Goal: Task Accomplishment & Management: Use online tool/utility

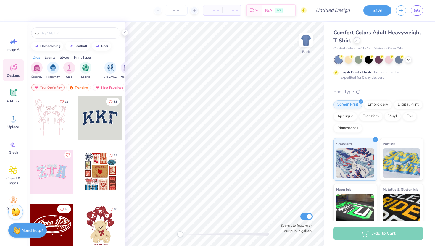
click at [360, 40] on div at bounding box center [357, 40] width 7 height 7
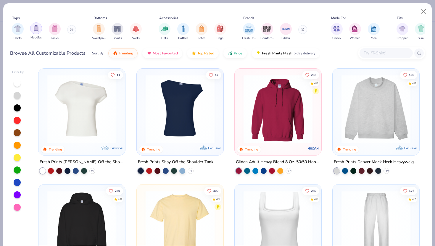
click at [41, 30] on div "filter for Hoodies" at bounding box center [36, 29] width 12 height 12
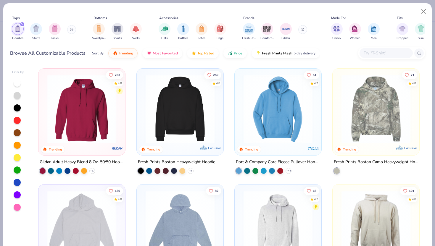
click at [181, 111] on img at bounding box center [180, 109] width 75 height 69
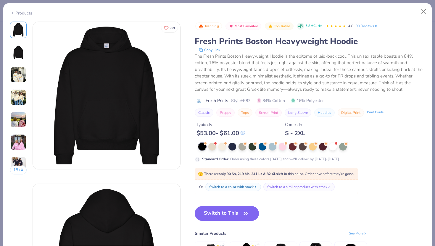
click at [14, 99] on img at bounding box center [18, 97] width 16 height 16
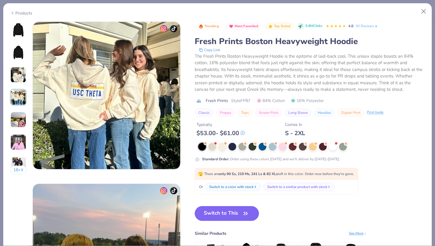
click at [17, 117] on img at bounding box center [18, 120] width 16 height 16
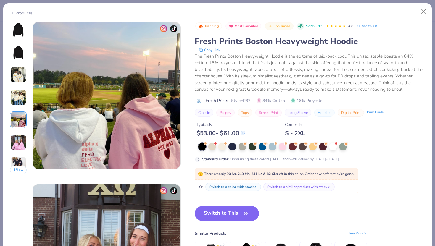
click at [22, 148] on img at bounding box center [18, 142] width 16 height 16
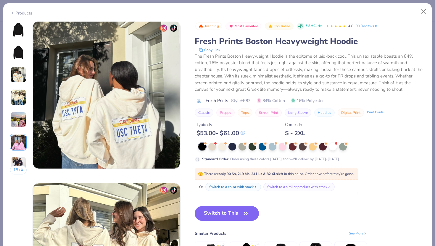
click at [12, 35] on img at bounding box center [18, 30] width 14 height 14
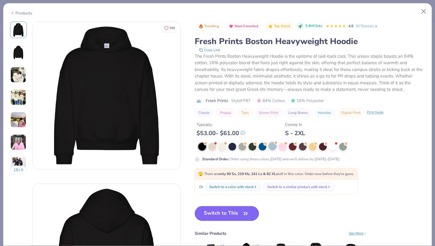
click at [272, 146] on div at bounding box center [273, 146] width 8 height 8
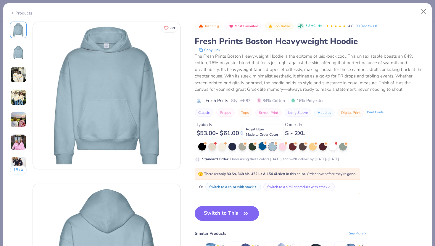
click at [265, 145] on div at bounding box center [263, 146] width 8 height 8
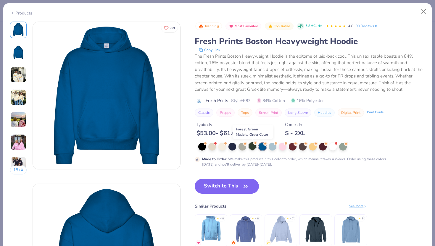
click at [254, 148] on div at bounding box center [253, 146] width 8 height 8
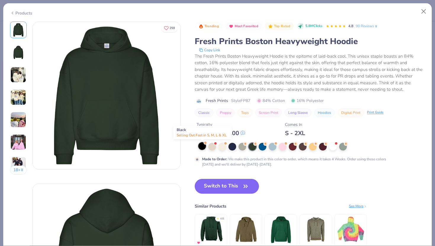
click at [203, 145] on div at bounding box center [202, 146] width 8 height 8
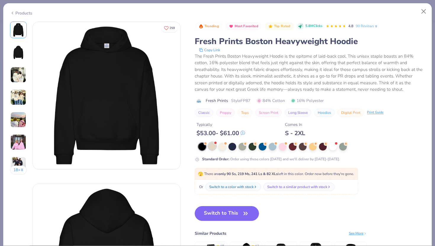
click at [214, 145] on div at bounding box center [213, 146] width 8 height 8
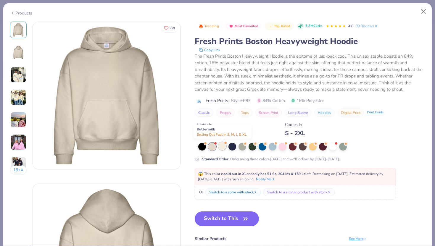
click at [223, 146] on div at bounding box center [223, 146] width 8 height 8
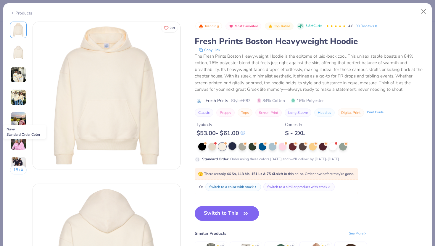
click at [234, 147] on div at bounding box center [233, 146] width 8 height 8
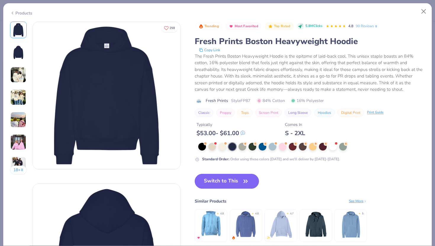
click at [233, 181] on button "Switch to This" at bounding box center [227, 181] width 64 height 15
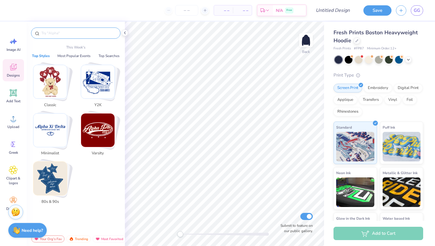
click at [65, 34] on input "text" at bounding box center [79, 33] width 76 height 6
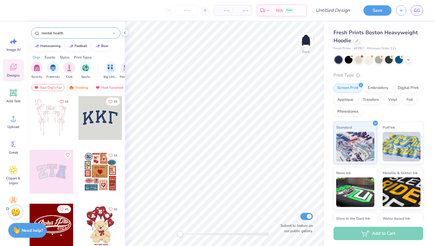
type input "mental health"
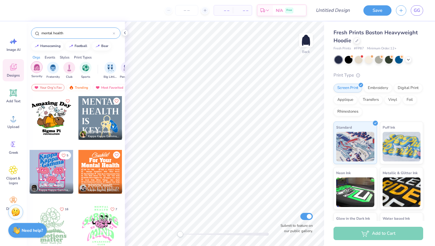
click at [38, 66] on img "filter for Sorority" at bounding box center [36, 67] width 7 height 7
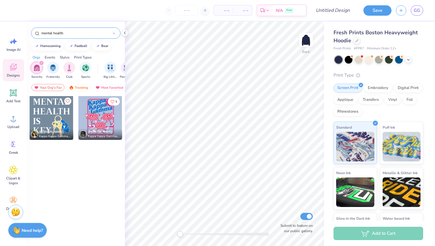
click at [102, 113] on div at bounding box center [100, 118] width 44 height 44
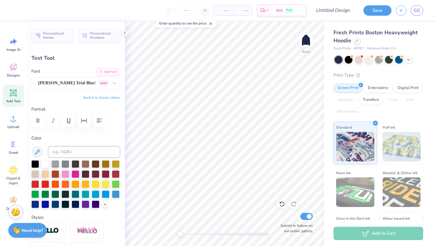
type textarea "K"
type textarea "DDD"
type input "3.76"
type input "0.57"
type input "4.31"
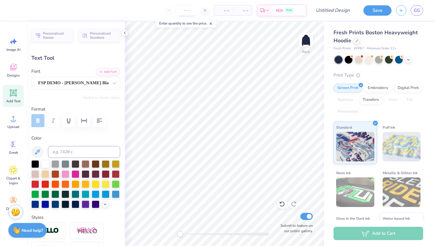
scroll to position [0, 1]
type textarea "EST. 1888"
click at [305, 46] on img at bounding box center [306, 40] width 24 height 24
click at [7, 74] on span "Designs" at bounding box center [13, 75] width 13 height 5
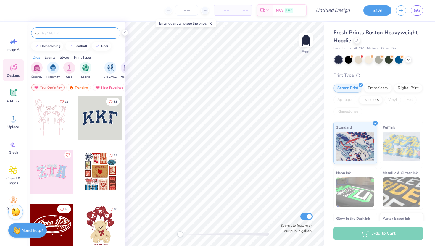
click at [68, 31] on input "text" at bounding box center [79, 33] width 76 height 6
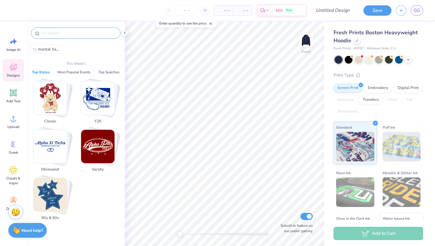
click at [43, 102] on img "Stack Card Button Classic" at bounding box center [49, 97] width 33 height 33
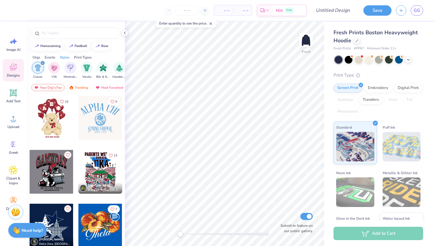
scroll to position [0, 310]
click at [62, 35] on input "text" at bounding box center [79, 33] width 76 height 6
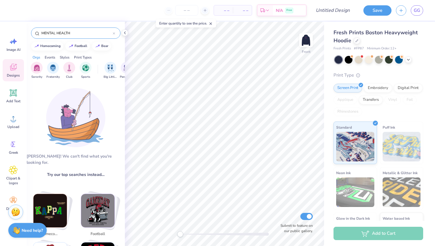
type input "MENTAL HEALTH"
drag, startPoint x: 68, startPoint y: 34, endPoint x: 14, endPoint y: 34, distance: 54.2
click at [14, 34] on div "– – Per Item – – Total Est. Delivery N/A Free Design Title Save GG Image AI Des…" at bounding box center [217, 123] width 435 height 246
drag, startPoint x: 78, startPoint y: 33, endPoint x: 0, endPoint y: 30, distance: 77.7
click at [0, 30] on div "– – Per Item – – Total Est. Delivery N/A Free Design Title Save GG Image AI Des…" at bounding box center [217, 123] width 435 height 246
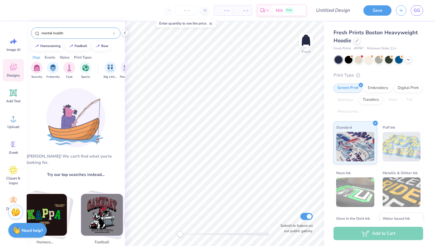
type input "mental health"
click at [38, 69] on img "filter for Sorority" at bounding box center [36, 67] width 7 height 7
drag, startPoint x: 71, startPoint y: 36, endPoint x: 36, endPoint y: 36, distance: 35.0
click at [36, 36] on div "mental health" at bounding box center [75, 33] width 89 height 11
click at [18, 70] on div "Designs" at bounding box center [13, 70] width 21 height 22
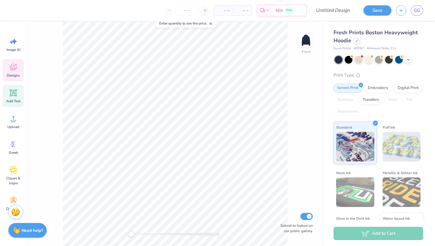
click at [15, 98] on div "Add Text" at bounding box center [13, 96] width 21 height 22
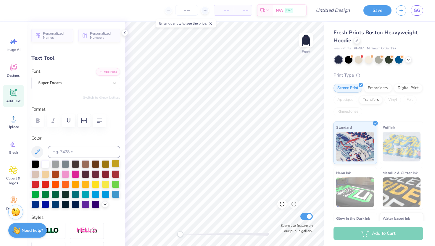
scroll to position [0, 1]
type textarea "HEALTHY MINDDDS"
click at [94, 195] on div at bounding box center [96, 194] width 8 height 8
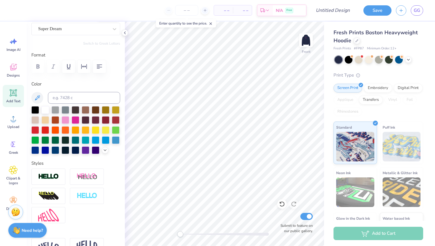
click at [104, 153] on div at bounding box center [75, 130] width 89 height 48
click at [104, 152] on icon at bounding box center [105, 150] width 5 height 5
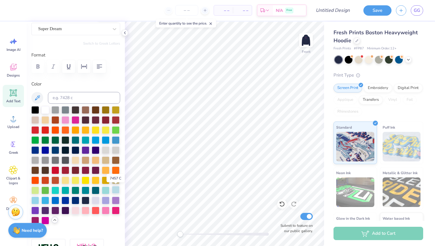
click at [115, 190] on div at bounding box center [116, 190] width 8 height 8
type input "12.54"
type input "5.74"
type input "11.88"
click at [305, 43] on img at bounding box center [306, 40] width 24 height 24
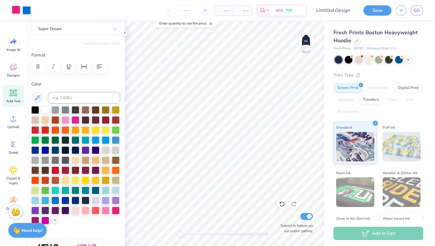
click at [17, 13] on div at bounding box center [16, 10] width 8 height 8
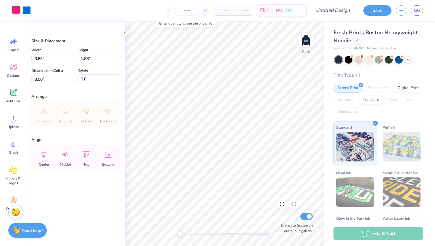
click at [14, 8] on div at bounding box center [16, 10] width 8 height 8
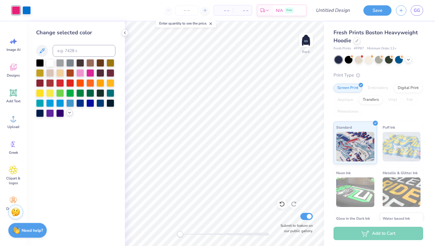
click at [70, 113] on icon at bounding box center [69, 112] width 5 height 5
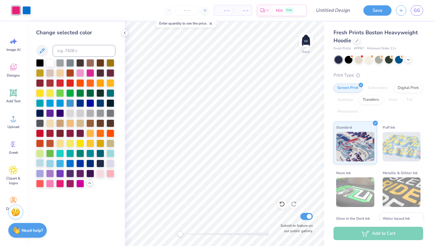
click at [42, 165] on div at bounding box center [40, 163] width 8 height 8
click at [27, 12] on div at bounding box center [27, 10] width 8 height 8
click at [38, 168] on div at bounding box center [75, 123] width 79 height 129
click at [41, 157] on div at bounding box center [40, 153] width 8 height 8
click at [70, 144] on div at bounding box center [70, 143] width 8 height 8
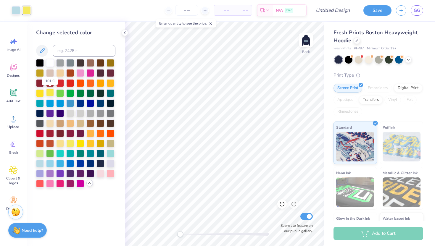
click at [50, 95] on div at bounding box center [50, 93] width 8 height 8
click at [60, 145] on div at bounding box center [60, 143] width 8 height 8
click at [78, 143] on div at bounding box center [80, 143] width 8 height 8
click at [60, 141] on div at bounding box center [60, 143] width 8 height 8
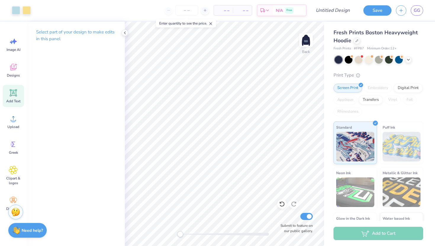
click at [16, 91] on icon at bounding box center [13, 92] width 7 height 7
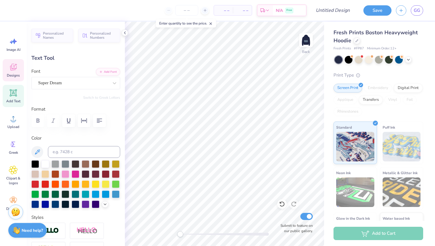
click at [12, 72] on div "Designs" at bounding box center [13, 70] width 21 height 22
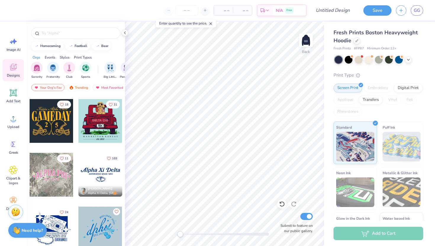
scroll to position [482, 0]
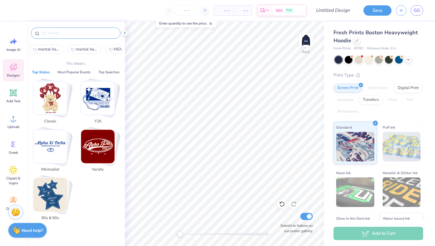
click at [51, 33] on input "text" at bounding box center [79, 33] width 76 height 6
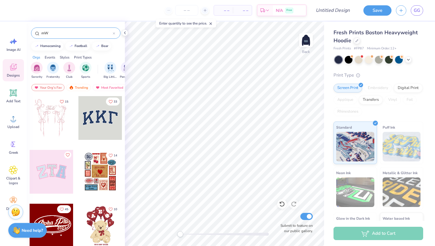
type input "m"
type input "Mental Health"
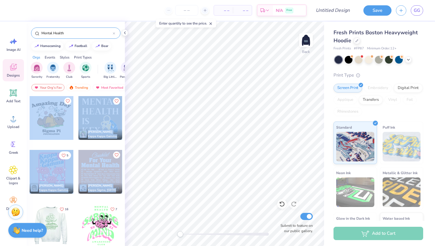
drag, startPoint x: 70, startPoint y: 219, endPoint x: 69, endPoint y: 134, distance: 85.6
click at [70, 134] on div "Aubrie Hromadka Kappa Kappa Gamma, University of Missouri 5 Emma Unger Kappa Ka…" at bounding box center [75, 176] width 93 height 161
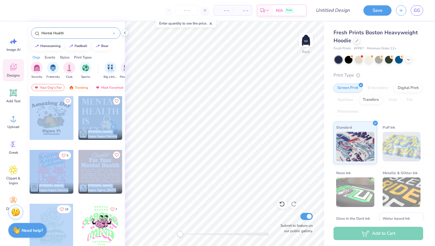
click at [83, 173] on div at bounding box center [100, 172] width 44 height 44
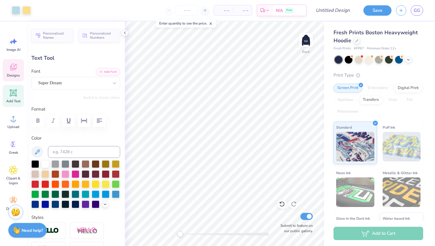
click at [13, 67] on icon at bounding box center [13, 67] width 9 height 9
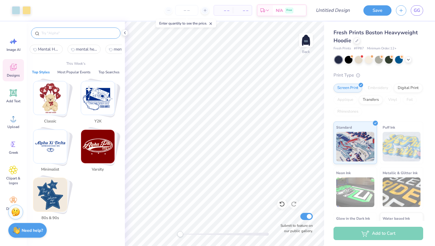
click at [64, 34] on input "text" at bounding box center [79, 33] width 76 height 6
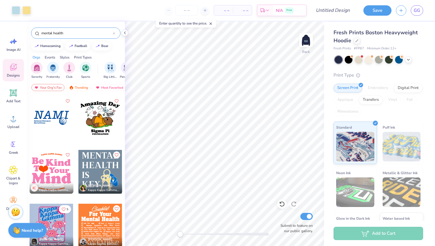
type input "mental health"
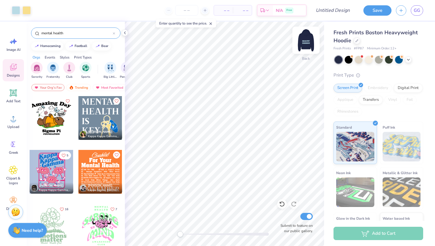
click at [306, 40] on img at bounding box center [306, 40] width 24 height 24
click at [51, 157] on div at bounding box center [52, 172] width 44 height 44
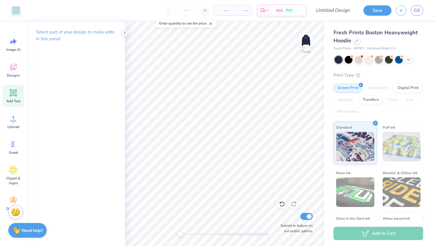
click at [14, 91] on icon at bounding box center [14, 93] width 6 height 6
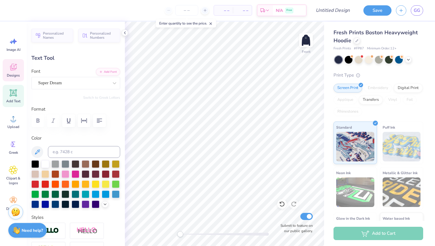
click at [9, 65] on icon at bounding box center [13, 67] width 9 height 9
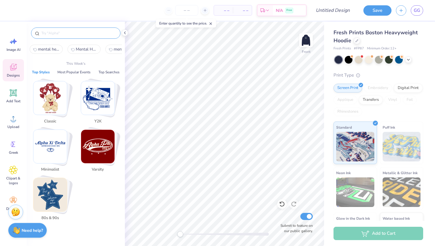
click at [60, 31] on input "text" at bounding box center [79, 33] width 76 height 6
click at [47, 48] on span "mental health" at bounding box center [48, 50] width 21 height 6
type input "mental health"
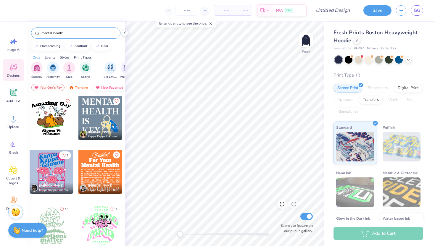
click at [110, 85] on div "Most Favorited" at bounding box center [109, 87] width 33 height 7
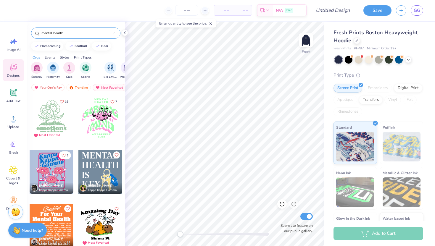
click at [83, 93] on div "Your Org's Fav Trending Most Favorited Newest" at bounding box center [76, 89] width 98 height 14
click at [83, 90] on div "Trending" at bounding box center [78, 87] width 25 height 7
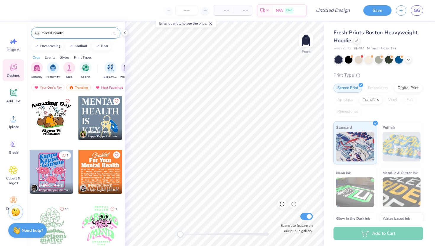
click at [99, 113] on div at bounding box center [100, 118] width 44 height 44
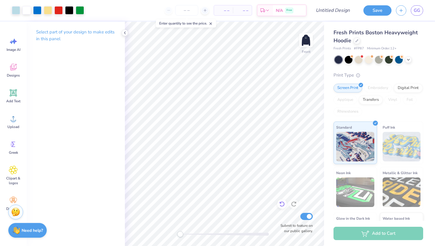
click at [282, 202] on icon at bounding box center [282, 204] width 6 height 6
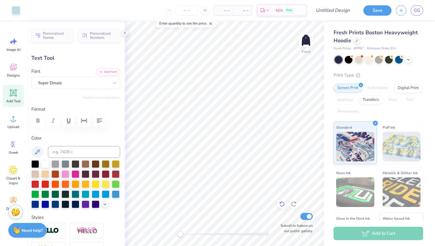
type input "12.54"
type input "5.74"
type input "11.88"
type input "5.34"
type input "2.44"
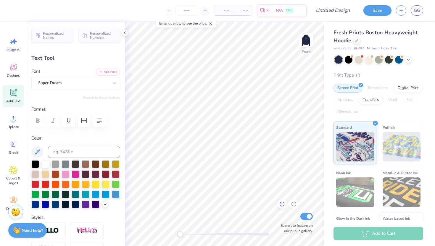
type input "15.18"
click at [15, 70] on icon at bounding box center [13, 67] width 9 height 9
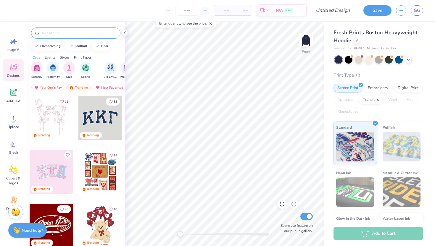
click at [59, 30] on div at bounding box center [75, 33] width 89 height 11
click at [69, 33] on input "text" at bounding box center [79, 33] width 76 height 6
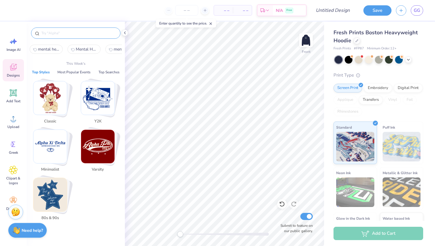
click at [42, 49] on span "mental health" at bounding box center [48, 50] width 21 height 6
type input "mental health"
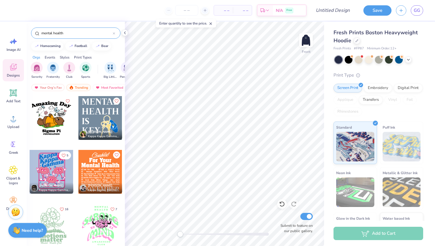
click at [98, 116] on div at bounding box center [100, 118] width 44 height 44
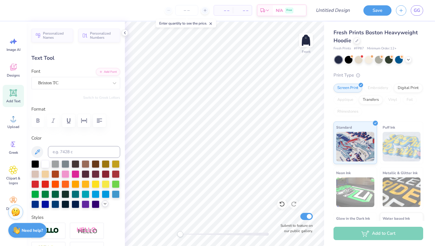
click at [105, 205] on icon at bounding box center [105, 204] width 5 height 5
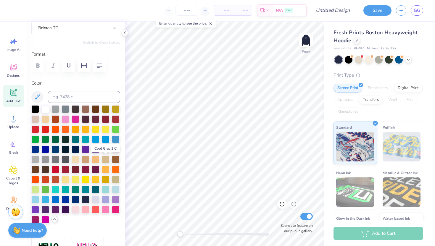
scroll to position [60, 0]
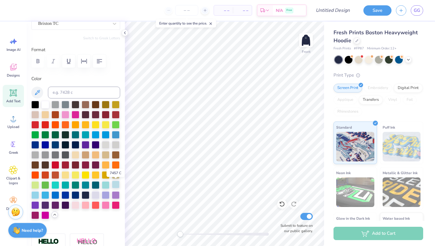
click at [116, 185] on div at bounding box center [116, 185] width 8 height 8
type input "12.56"
type input "2.14"
type input "11.38"
click at [121, 185] on div "Personalized Names Personalized Numbers Text Tool Add Font Font Brixton TC Swit…" at bounding box center [76, 134] width 98 height 225
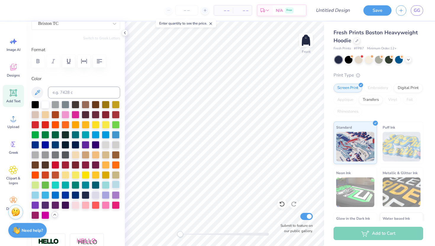
click at [118, 185] on div at bounding box center [116, 185] width 8 height 8
type input "2.47"
type input "2.13"
type input "14.75"
click at [116, 184] on div at bounding box center [116, 185] width 8 height 8
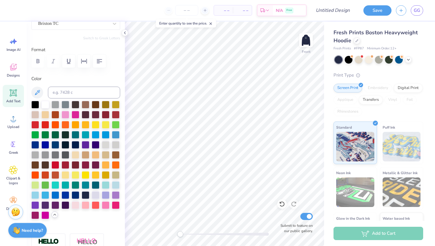
type input "6.18"
type input "2.10"
type input "17.92"
click at [116, 182] on div at bounding box center [116, 185] width 8 height 8
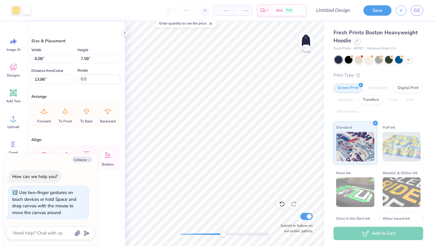
click at [223, 239] on div "Front Submit to feature on our public gallery." at bounding box center [224, 134] width 199 height 225
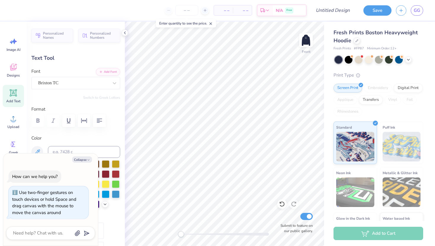
type textarea "x"
type input "2.47"
type input "2.13"
type input "14.75"
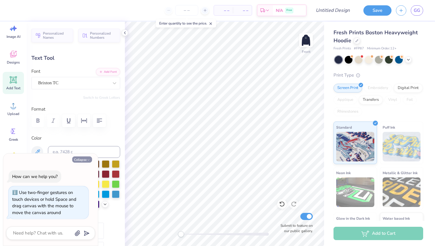
click at [82, 161] on button "Collapse" at bounding box center [82, 160] width 20 height 6
type textarea "x"
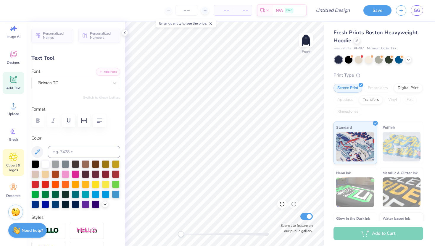
click at [9, 159] on icon at bounding box center [13, 157] width 9 height 9
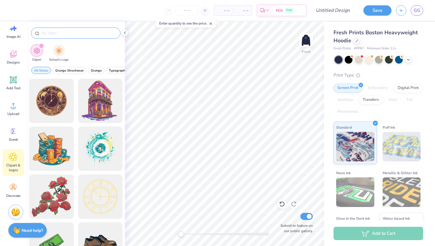
click at [59, 36] on input "text" at bounding box center [79, 33] width 76 height 6
type input "key"
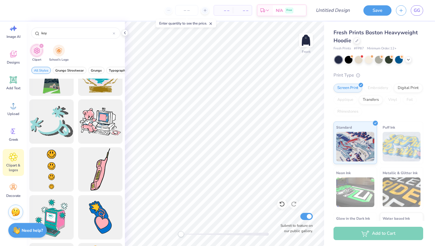
scroll to position [168, 0]
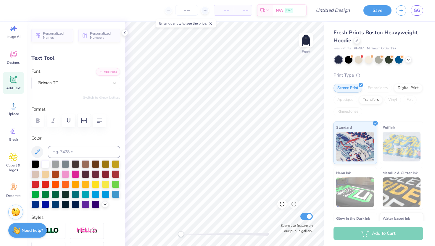
type input "2.47"
type input "2.13"
click at [302, 37] on img at bounding box center [306, 40] width 24 height 24
click at [308, 38] on img at bounding box center [306, 40] width 24 height 24
click at [10, 62] on span "Designs" at bounding box center [13, 62] width 13 height 5
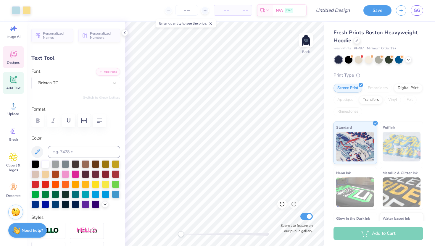
click at [12, 49] on div "Designs" at bounding box center [13, 57] width 21 height 22
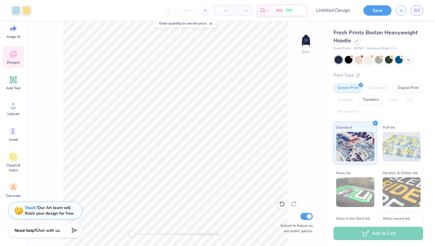
click at [14, 57] on icon at bounding box center [13, 54] width 7 height 7
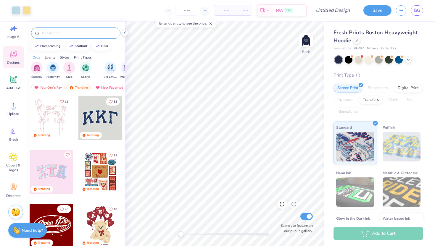
click at [58, 30] on div at bounding box center [75, 33] width 89 height 11
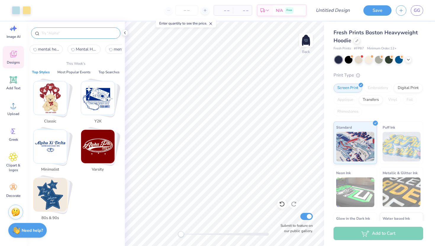
click at [60, 32] on input "text" at bounding box center [79, 33] width 76 height 6
click at [51, 91] on img "Stack Card Button Classic" at bounding box center [49, 97] width 33 height 33
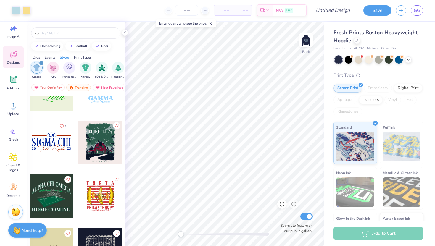
scroll to position [1454, 0]
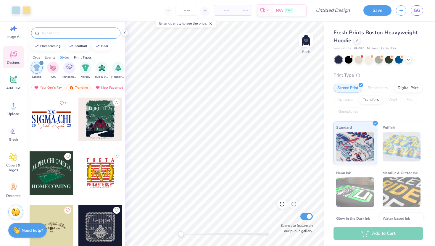
click at [54, 32] on input "text" at bounding box center [79, 33] width 76 height 6
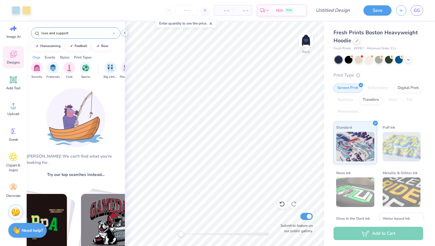
click at [145, 31] on div "Art colors – – Per Item – – Total Est. Delivery N/A Free Design Title Save GG I…" at bounding box center [217, 123] width 435 height 246
type input "love"
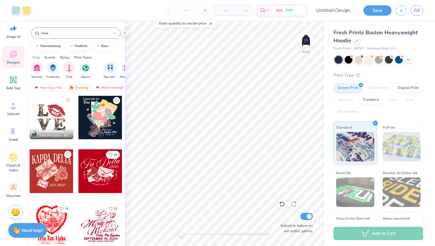
scroll to position [0, 0]
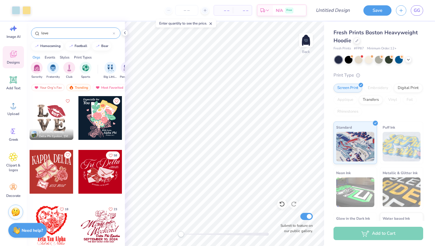
click at [95, 116] on div at bounding box center [100, 118] width 44 height 44
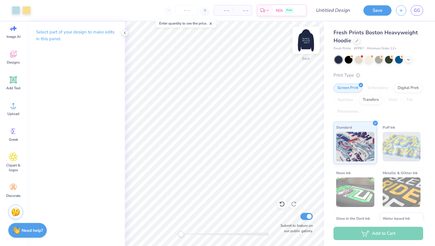
click at [305, 40] on img at bounding box center [306, 40] width 24 height 24
click at [125, 34] on icon at bounding box center [125, 33] width 5 height 5
click at [213, 23] on icon at bounding box center [211, 24] width 4 height 4
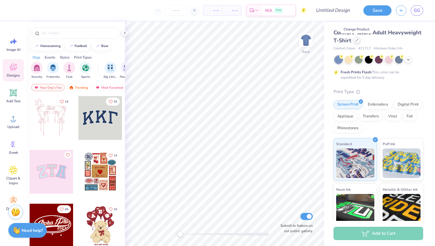
click at [357, 42] on div at bounding box center [357, 40] width 7 height 7
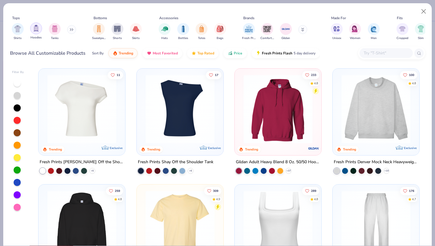
click at [35, 28] on img "filter for Hoodies" at bounding box center [36, 28] width 7 height 7
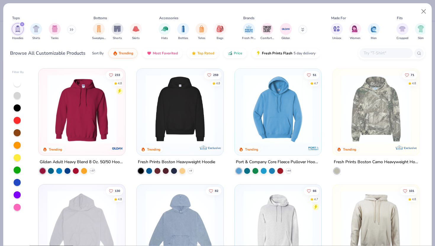
click at [170, 98] on img at bounding box center [180, 109] width 75 height 69
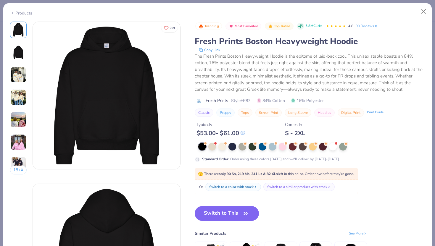
click at [238, 146] on div at bounding box center [311, 147] width 227 height 8
click at [231, 147] on div at bounding box center [233, 146] width 8 height 8
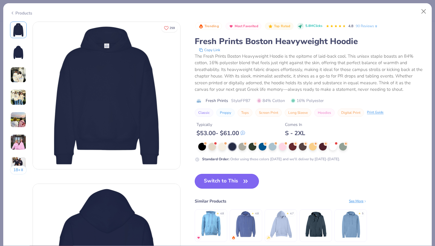
click at [231, 180] on button "Switch to This" at bounding box center [227, 181] width 64 height 15
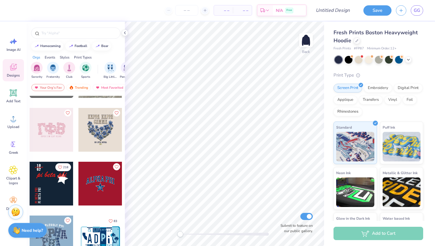
scroll to position [854, 0]
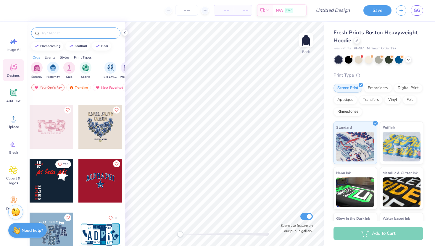
click at [65, 33] on input "text" at bounding box center [79, 33] width 76 height 6
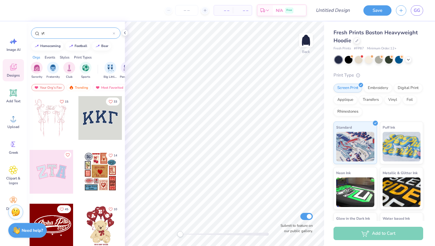
type input "y"
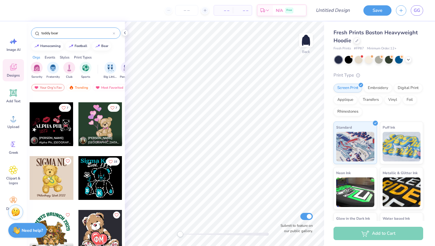
scroll to position [1018, 0]
drag, startPoint x: 65, startPoint y: 33, endPoint x: 30, endPoint y: 25, distance: 36.2
click at [30, 25] on div "teddy bear" at bounding box center [76, 32] width 98 height 20
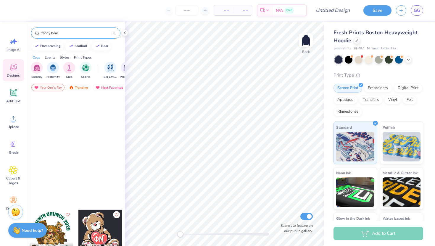
scroll to position [1219, 0]
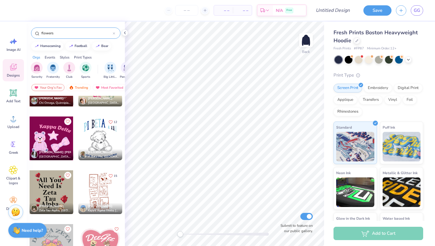
type input "flowers"
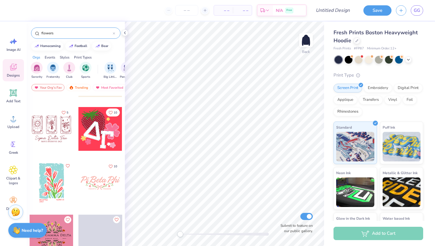
scroll to position [1946, 0]
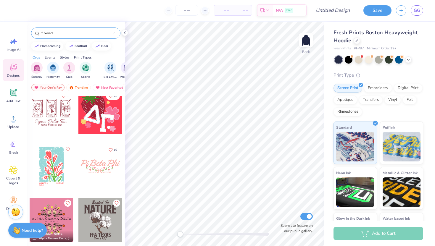
click at [50, 174] on div at bounding box center [52, 167] width 44 height 44
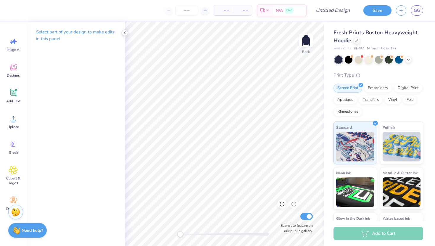
click at [127, 32] on div at bounding box center [125, 33] width 7 height 7
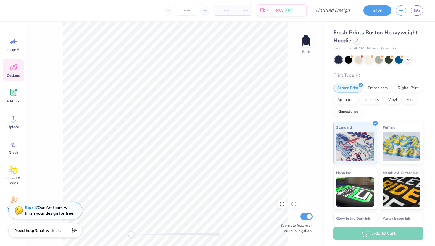
click at [15, 75] on span "Designs" at bounding box center [13, 75] width 13 height 5
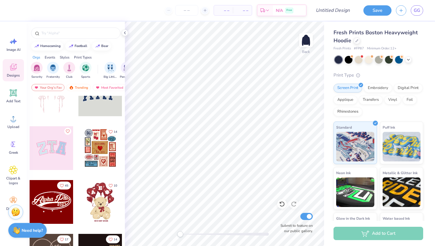
scroll to position [23, 0]
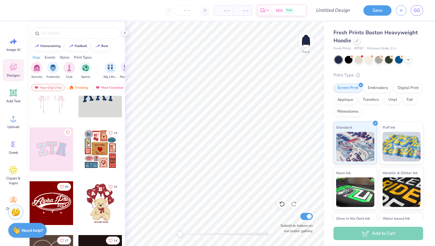
click at [100, 106] on div at bounding box center [100, 96] width 44 height 44
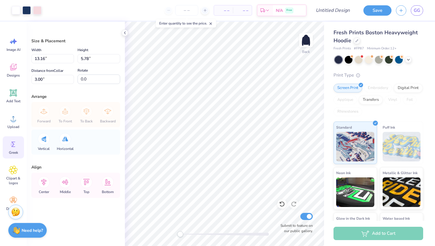
click at [11, 146] on icon at bounding box center [13, 144] width 9 height 9
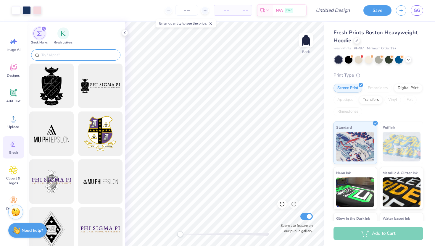
click at [54, 50] on div at bounding box center [75, 54] width 89 height 11
click at [60, 37] on div "filter for Greek Letters" at bounding box center [63, 33] width 12 height 12
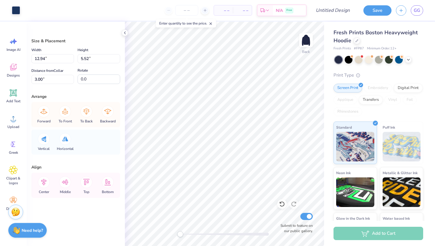
type input "13.16"
type input "5.78"
type input "12.94"
type input "5.52"
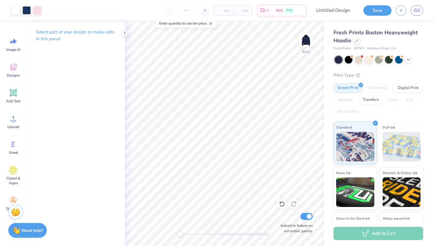
click at [211, 25] on icon at bounding box center [211, 24] width 4 height 4
click at [12, 69] on icon at bounding box center [13, 68] width 6 height 5
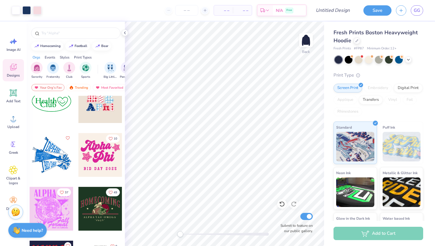
scroll to position [1071, 0]
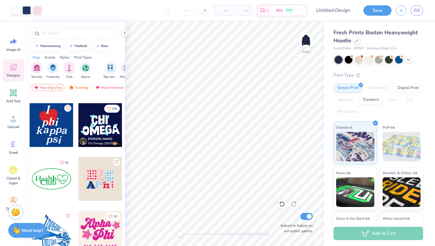
click at [93, 126] on div at bounding box center [100, 125] width 44 height 44
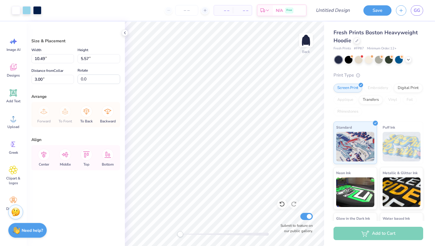
type input "12.94"
type input "5.52"
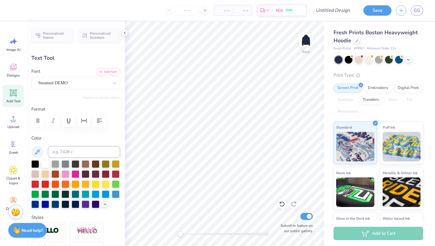
type textarea "G"
type textarea "TRI"
type input "9.99"
type input "2.71"
type input "5.80"
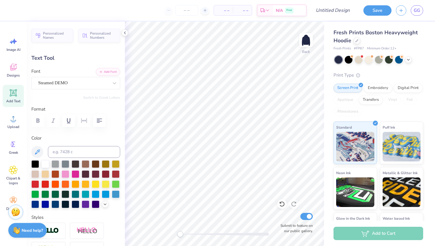
type textarea "DELTA"
click at [31, 12] on div at bounding box center [27, 10] width 8 height 8
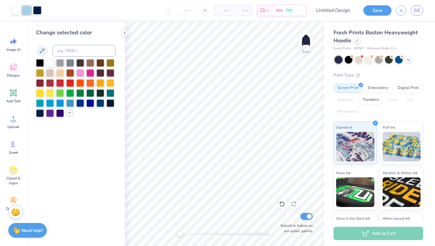
click at [69, 114] on icon at bounding box center [69, 112] width 5 height 5
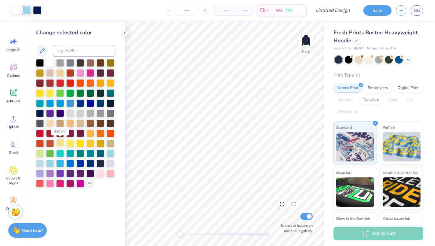
click at [58, 143] on div at bounding box center [60, 143] width 8 height 8
click at [17, 11] on div at bounding box center [16, 10] width 8 height 8
click at [39, 165] on div at bounding box center [40, 163] width 8 height 8
click at [41, 13] on div at bounding box center [37, 10] width 8 height 8
click at [49, 63] on div at bounding box center [50, 63] width 8 height 8
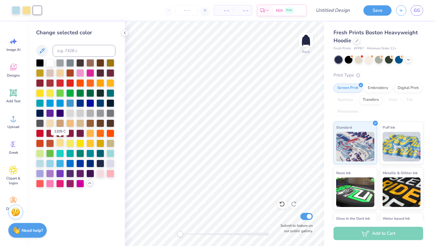
click at [59, 142] on div at bounding box center [60, 143] width 8 height 8
click at [100, 103] on div at bounding box center [101, 103] width 8 height 8
click at [284, 205] on icon at bounding box center [282, 204] width 5 height 5
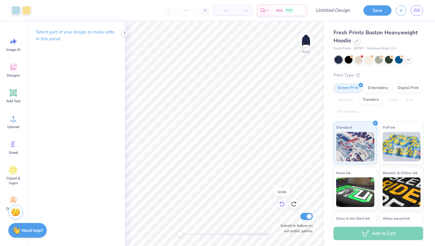
click at [284, 205] on icon at bounding box center [282, 204] width 5 height 5
click at [294, 201] on div at bounding box center [293, 204] width 9 height 9
click at [278, 203] on div at bounding box center [282, 204] width 9 height 9
click at [126, 31] on icon at bounding box center [125, 33] width 5 height 5
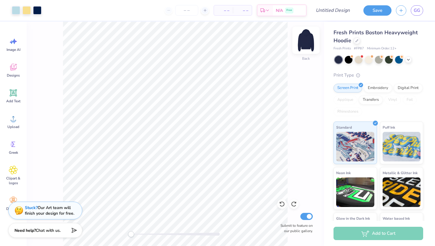
click at [301, 41] on img at bounding box center [306, 40] width 24 height 24
click at [304, 41] on img at bounding box center [306, 40] width 24 height 24
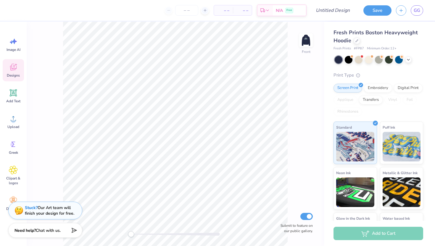
click at [12, 71] on icon at bounding box center [13, 67] width 9 height 9
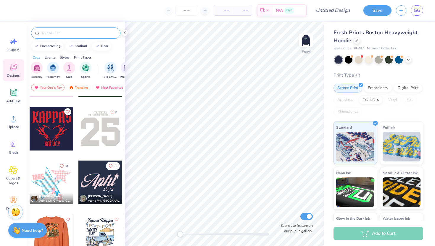
scroll to position [1426, 0]
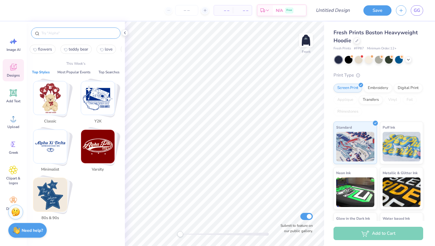
click at [47, 31] on input "text" at bounding box center [79, 33] width 76 height 6
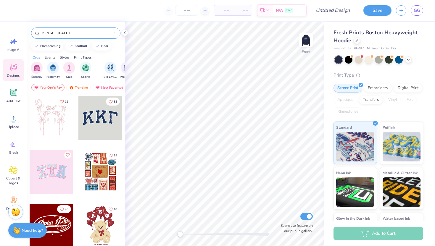
type input "MENTAL HEALTH"
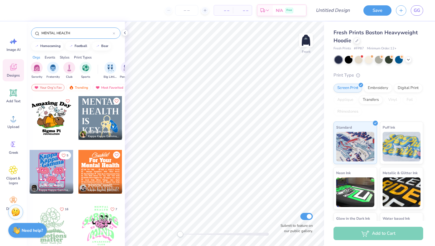
click at [35, 186] on div at bounding box center [34, 188] width 7 height 7
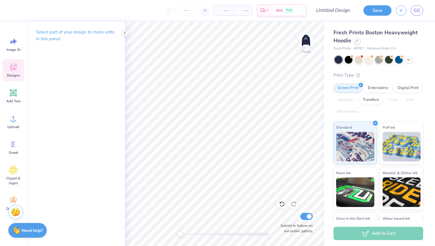
click at [9, 67] on icon at bounding box center [13, 67] width 9 height 9
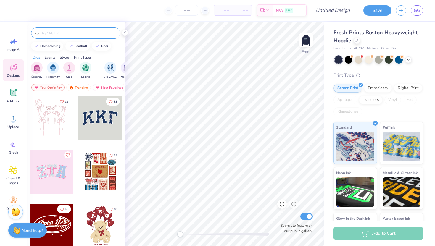
click at [54, 37] on div at bounding box center [75, 33] width 89 height 11
click at [52, 33] on input "text" at bounding box center [79, 33] width 76 height 6
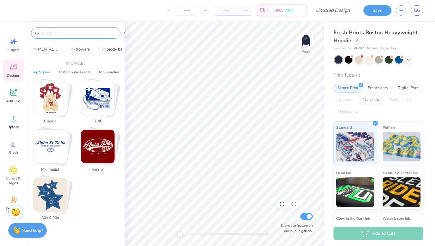
click at [48, 51] on span "MENTAL HEALTH" at bounding box center [48, 50] width 21 height 6
type input "MENTAL HEALTH"
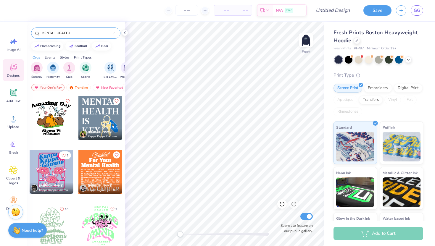
click at [53, 107] on div at bounding box center [52, 118] width 44 height 44
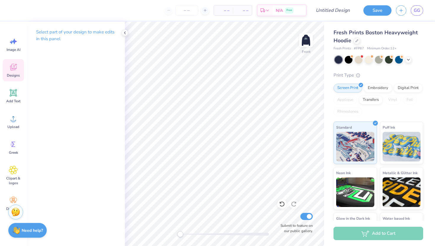
click at [14, 72] on div "Designs" at bounding box center [13, 70] width 21 height 22
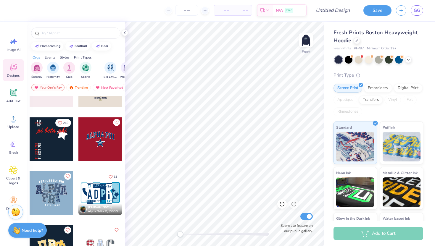
scroll to position [895, 0]
click at [12, 100] on span "Add Text" at bounding box center [13, 101] width 14 height 5
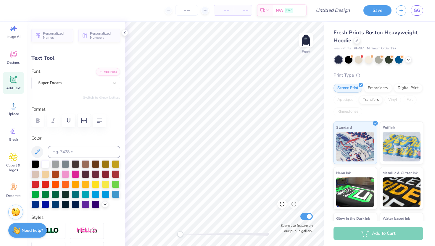
scroll to position [1, 0]
type textarea "BE KIND"
type input "10.91"
type input "2.10"
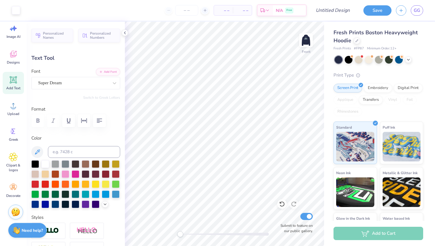
type input "13.70"
click at [10, 84] on icon at bounding box center [13, 80] width 9 height 9
type input "7.22"
type input "2.09"
type input "13.71"
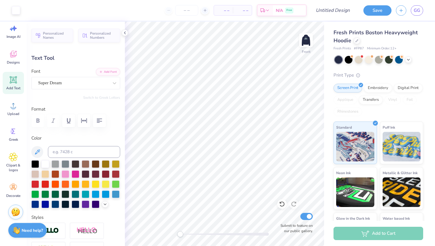
click at [13, 88] on span "Add Text" at bounding box center [13, 88] width 14 height 5
type textarea "T YOUR"
click at [13, 55] on icon at bounding box center [13, 54] width 7 height 7
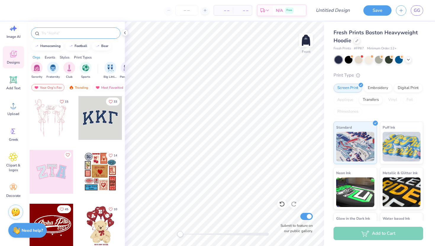
click at [58, 31] on input "text" at bounding box center [79, 33] width 76 height 6
type input "HEART"
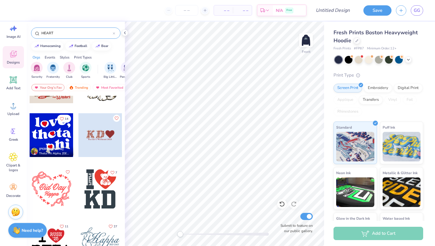
scroll to position [575, 0]
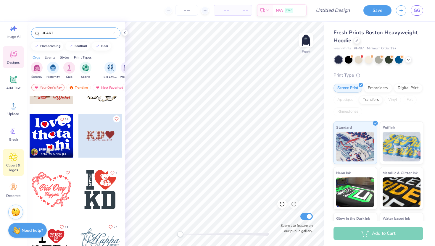
click at [14, 163] on span "Clipart & logos" at bounding box center [14, 167] width 20 height 9
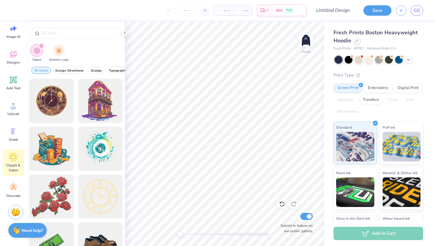
click at [62, 26] on div at bounding box center [76, 32] width 98 height 20
click at [62, 33] on input "text" at bounding box center [79, 33] width 76 height 6
type input "HEART"
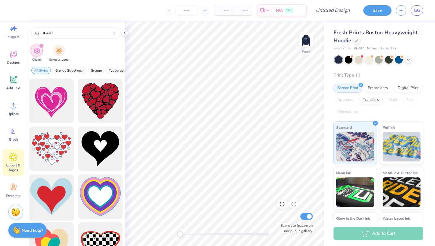
click at [56, 198] on div at bounding box center [51, 197] width 49 height 49
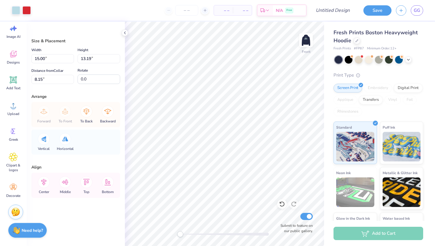
type input "3.17"
type input "2.79"
type input "2.14"
type input "1.88"
type input "13.35"
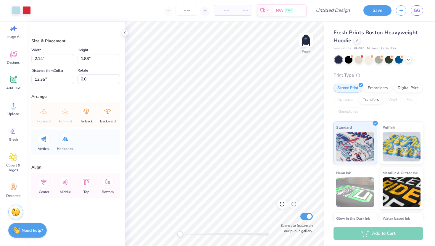
type input "15.4"
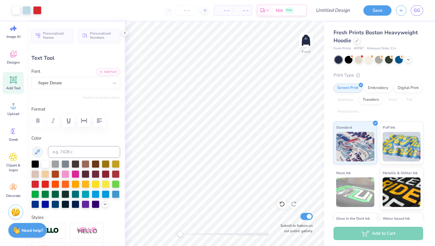
click at [8, 82] on div "Add Text" at bounding box center [13, 83] width 21 height 22
type input "7.22"
type input "2.09"
type input "13.71"
click at [9, 80] on icon at bounding box center [13, 80] width 9 height 9
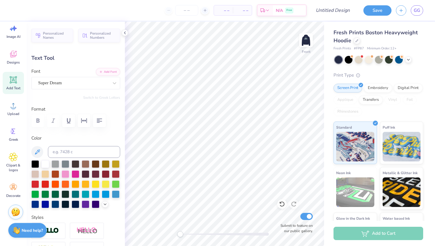
scroll to position [0, 0]
type textarea "MINDD"
type input "8.85"
type input "2.10"
type input "13.70"
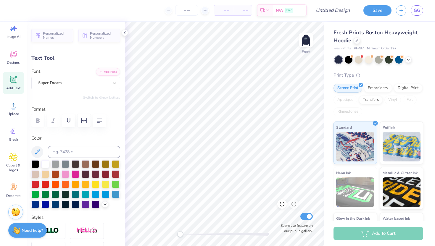
scroll to position [0, 0]
type textarea "MIND"
type input "7.00"
type input "16.41"
type input "11.25"
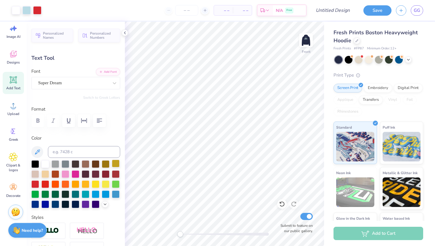
type input "2.12"
type input "13.69"
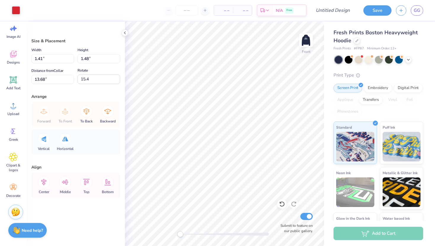
type input "2.11"
type input "1.98"
type input "13.25"
type input "2.36"
type input "2.47"
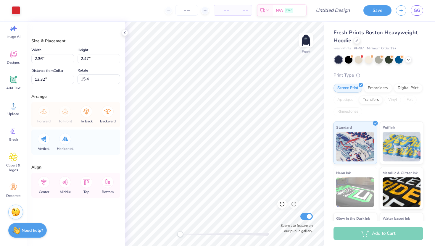
type input "13.32"
click at [283, 205] on icon at bounding box center [282, 204] width 6 height 6
type input "1.41"
type input "1.48"
click at [283, 205] on icon at bounding box center [282, 204] width 6 height 6
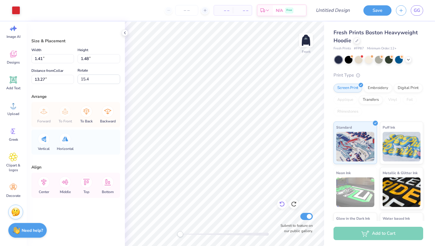
type input "17.01"
click at [283, 205] on icon at bounding box center [282, 204] width 6 height 6
type input "2.11"
type input "1.98"
type input "13.26"
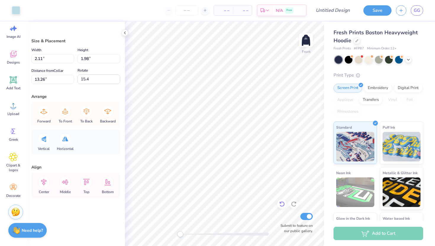
type input "-1.9"
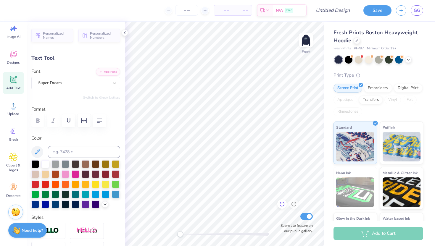
click at [284, 206] on icon at bounding box center [282, 204] width 6 height 6
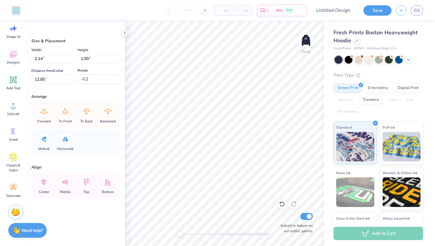
type input "-0.2"
type input "2.25"
type input "1.99"
type input "12.86"
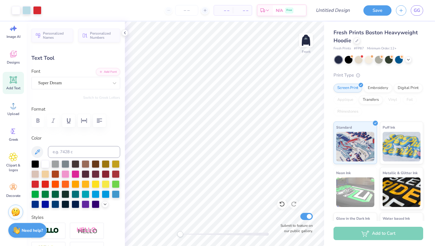
type input "7.00"
type input "2.10"
type input "16.40"
type input "10.40"
type input "3.11"
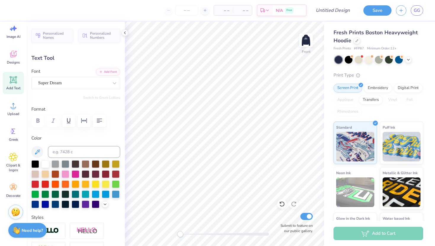
type input "16.41"
type input "10.91"
type input "2.10"
type input "9.69"
type input "11.25"
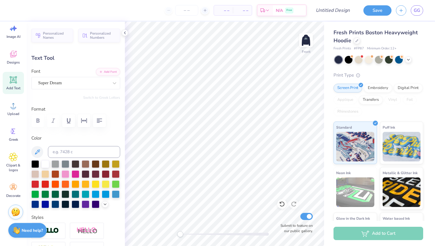
type input "2.12"
type input "12.63"
type input "9.54"
type input "1.80"
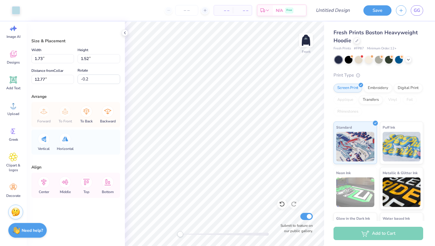
type input "1.73"
type input "1.52"
type input "12.77"
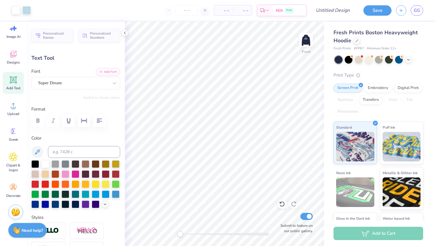
type input "9.54"
type input "1.80"
type input "12.29"
drag, startPoint x: 178, startPoint y: 234, endPoint x: 202, endPoint y: 233, distance: 24.3
click at [203, 233] on div "Accessibility label" at bounding box center [203, 235] width 6 height 6
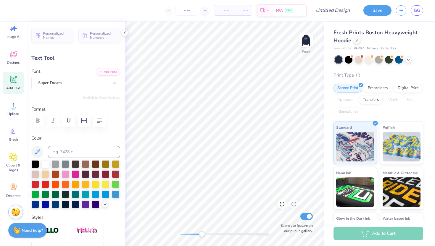
scroll to position [0, 0]
type textarea "TO YOUR"
drag, startPoint x: 203, startPoint y: 233, endPoint x: 179, endPoint y: 232, distance: 23.1
click at [179, 232] on div "Accessibility label" at bounding box center [180, 235] width 6 height 6
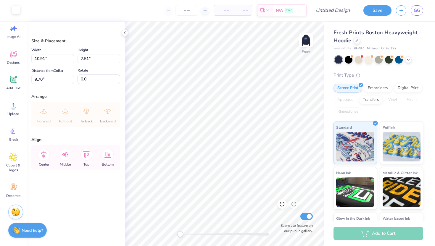
click at [14, 14] on div at bounding box center [16, 10] width 8 height 8
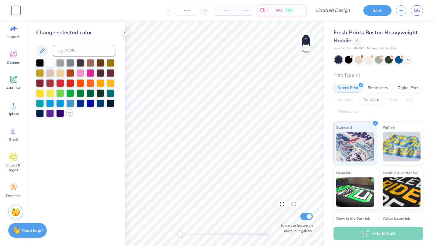
click at [69, 112] on icon at bounding box center [69, 112] width 5 height 5
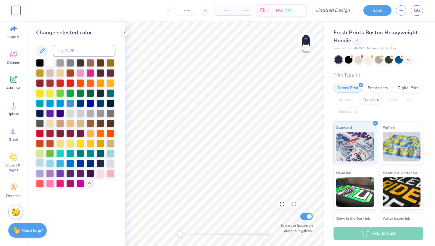
click at [40, 164] on div at bounding box center [40, 163] width 8 height 8
click at [63, 142] on div at bounding box center [60, 143] width 8 height 8
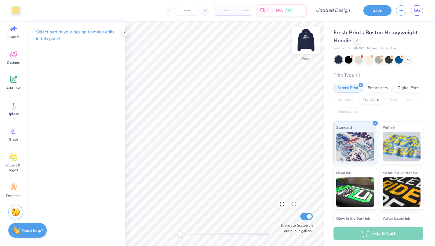
click at [305, 39] on img at bounding box center [306, 40] width 24 height 24
click at [284, 203] on icon at bounding box center [282, 204] width 6 height 6
click at [282, 206] on icon at bounding box center [282, 204] width 6 height 6
click at [290, 205] on div at bounding box center [293, 204] width 9 height 9
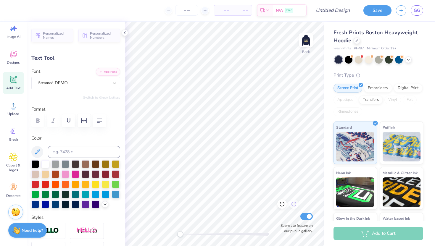
type textarea "B"
type textarea "HEALTHY"
type input "9.99"
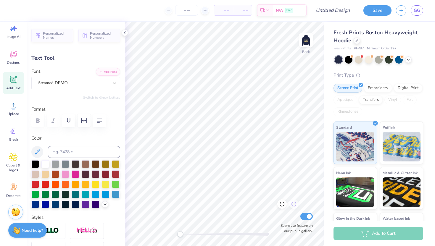
type input "2.71"
type input "5.79"
type textarea "D"
type textarea "M"
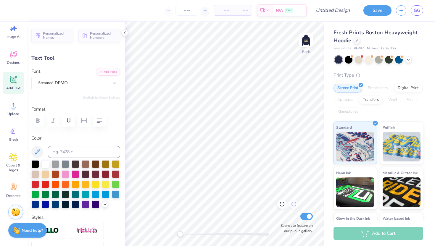
type textarea ","
type textarea "MINDDDS"
type input "12.02"
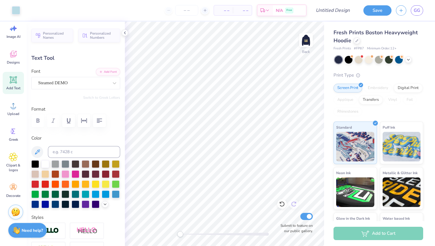
type input "2.65"
type input "2.99"
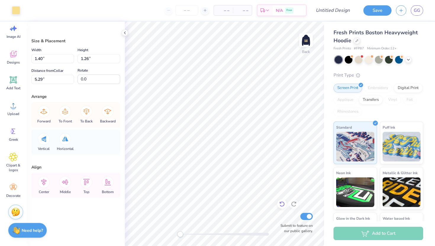
click at [282, 205] on icon at bounding box center [282, 204] width 6 height 6
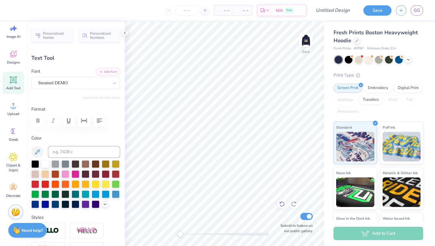
type textarea "T"
type textarea "HEALTHY"
type input "9.99"
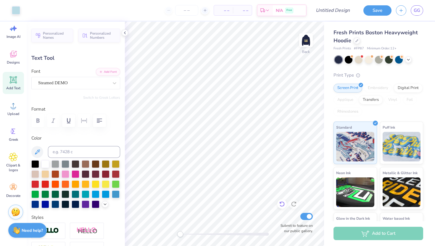
type input "2.71"
type input "5.79"
type textarea ","
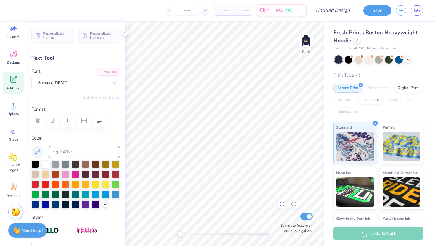
type textarea "MINDDDS"
type input "12.02"
type input "2.65"
type input "2.99"
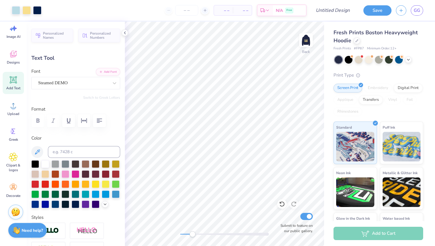
click at [190, 241] on div "Back Submit to feature on our public gallery." at bounding box center [224, 134] width 199 height 225
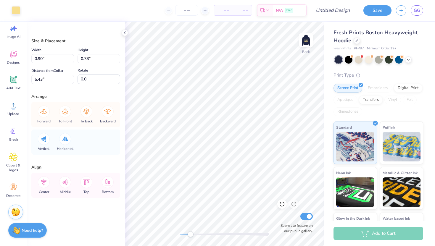
type input "1.00"
type input "1.01"
type input "3.00"
type input "1.40"
type input "1.26"
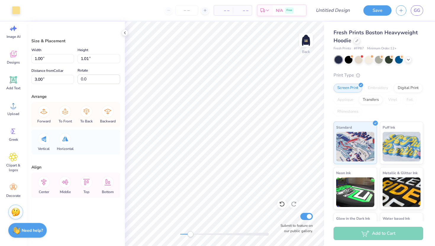
type input "5.29"
type input "0.74"
type input "0.87"
type input "3.15"
type input "0.90"
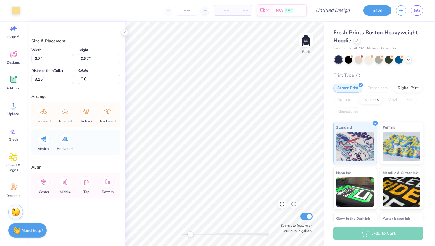
type input "0.78"
type input "5.29"
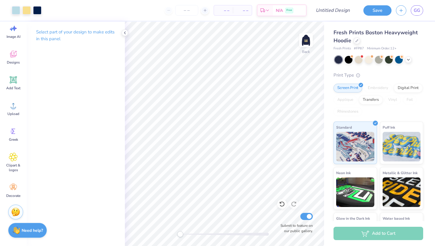
click at [169, 230] on div "Back Submit to feature on our public gallery." at bounding box center [224, 134] width 199 height 225
drag, startPoint x: 179, startPoint y: 233, endPoint x: 191, endPoint y: 231, distance: 12.3
click at [196, 232] on div "Accessibility label" at bounding box center [199, 235] width 6 height 6
click at [175, 234] on div "Back Submit to feature on our public gallery." at bounding box center [224, 134] width 199 height 225
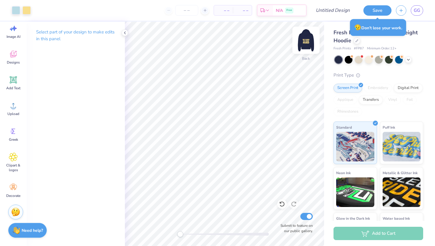
click at [303, 44] on img at bounding box center [306, 40] width 24 height 24
click at [305, 37] on img at bounding box center [306, 40] width 24 height 24
click at [305, 38] on img at bounding box center [306, 40] width 24 height 24
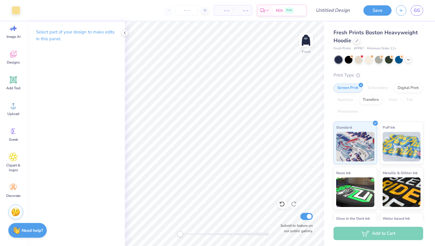
click at [305, 38] on img at bounding box center [306, 40] width 12 height 12
click at [305, 38] on img at bounding box center [306, 40] width 24 height 24
click at [305, 38] on img at bounding box center [306, 40] width 12 height 12
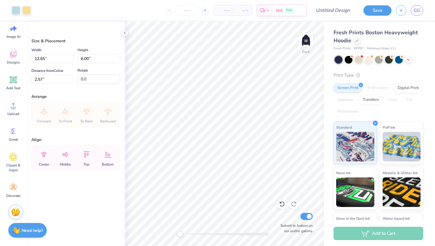
type input "3.00"
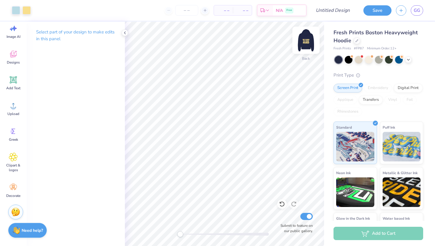
click at [303, 44] on img at bounding box center [306, 40] width 24 height 24
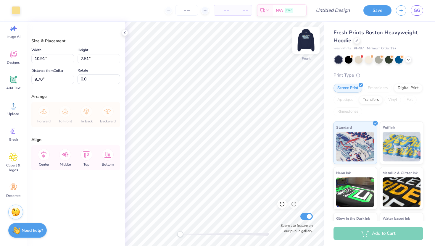
type input "9.08"
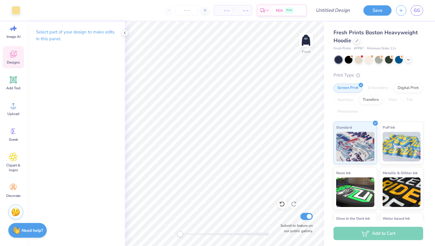
click at [12, 64] on span "Designs" at bounding box center [13, 62] width 13 height 5
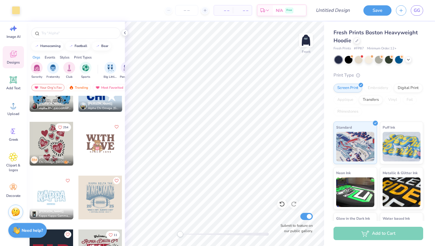
scroll to position [1797, 0]
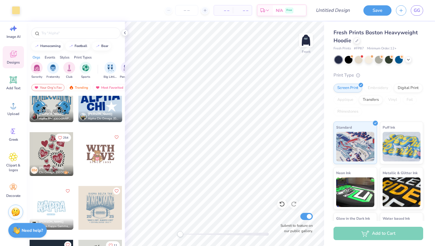
click at [54, 159] on div at bounding box center [52, 154] width 44 height 44
